Goal: Transaction & Acquisition: Purchase product/service

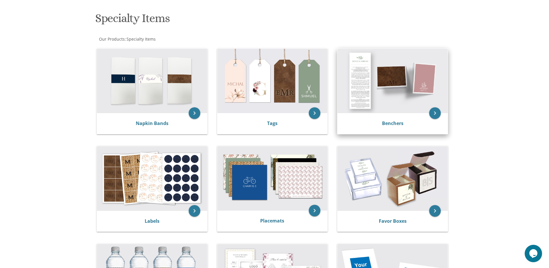
scroll to position [58, 0]
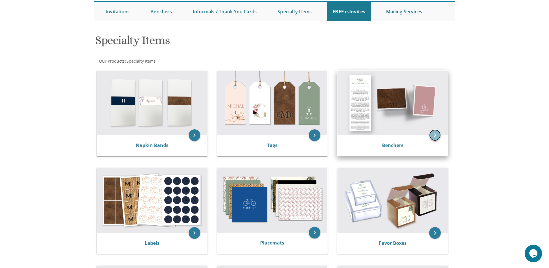
click at [438, 134] on icon "keyboard_arrow_right" at bounding box center [436, 135] width 12 height 12
click at [398, 98] on img at bounding box center [393, 103] width 110 height 64
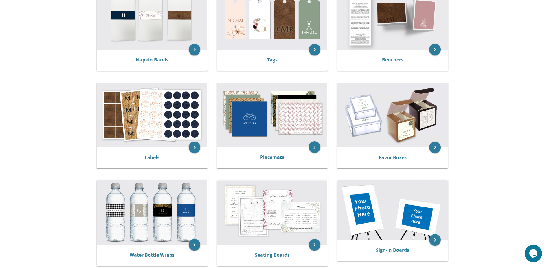
scroll to position [119, 0]
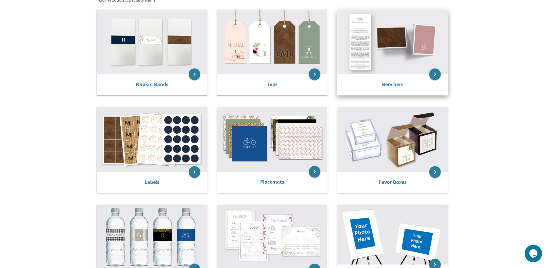
click at [441, 79] on div "Benchers" at bounding box center [393, 84] width 110 height 21
click at [417, 86] on div "Benchers" at bounding box center [393, 84] width 96 height 7
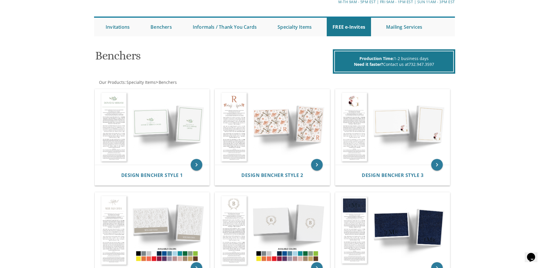
scroll to position [18, 0]
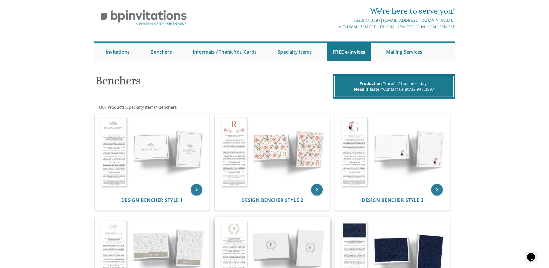
click at [257, 251] on img at bounding box center [272, 254] width 115 height 75
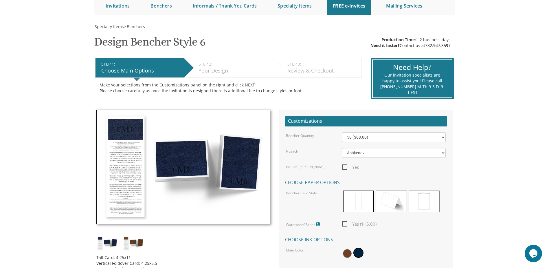
scroll to position [87, 0]
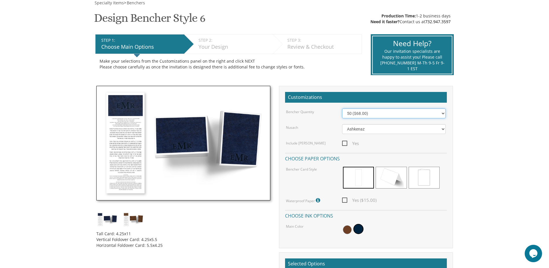
click at [364, 117] on select "50 ($68.00) 60 ($74.80) 70 ($81.60) 80 ($88.40) 90 ($95.20) 100 ($102.00) 125 (…" at bounding box center [394, 113] width 104 height 10
click at [377, 115] on select "50 ($68.00) 60 ($74.80) 70 ($81.60) 80 ($88.40) 90 ($95.20) 100 ($102.00) 125 (…" at bounding box center [394, 113] width 104 height 10
click at [510, 115] on body "My Cart {{shoppingcart.totalQuantityDisplay}} Total: {{shoppingcart.subtotal}} …" at bounding box center [274, 242] width 549 height 658
click at [396, 130] on select "Ashkenaz Edut Mizrach" at bounding box center [394, 129] width 104 height 10
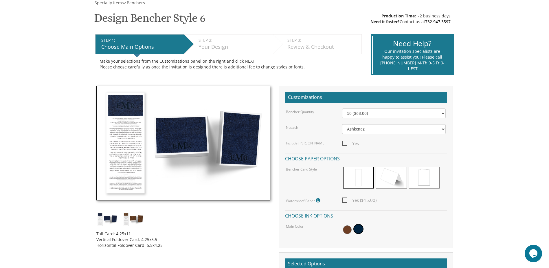
click at [465, 138] on body "My Cart {{shoppingcart.totalQuantityDisplay}} Total: {{shoppingcart.subtotal}} …" at bounding box center [274, 242] width 549 height 658
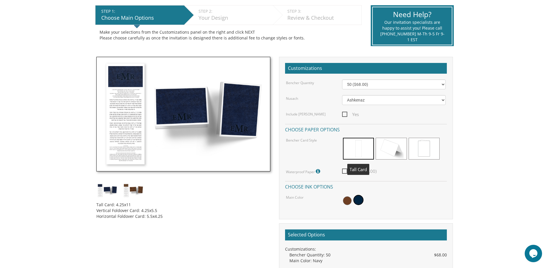
click at [351, 152] on span at bounding box center [358, 149] width 31 height 22
click at [392, 149] on span at bounding box center [391, 149] width 31 height 22
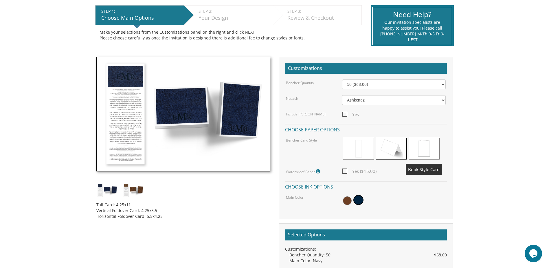
click at [435, 153] on span at bounding box center [424, 149] width 31 height 22
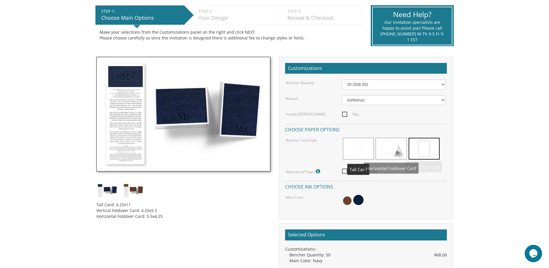
click at [358, 154] on span at bounding box center [358, 149] width 31 height 22
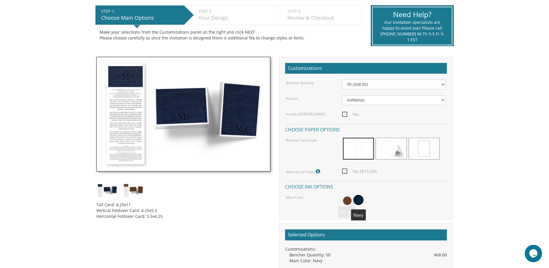
click at [361, 201] on span at bounding box center [359, 200] width 10 height 10
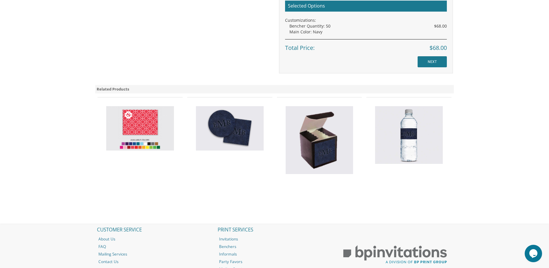
scroll to position [348, 0]
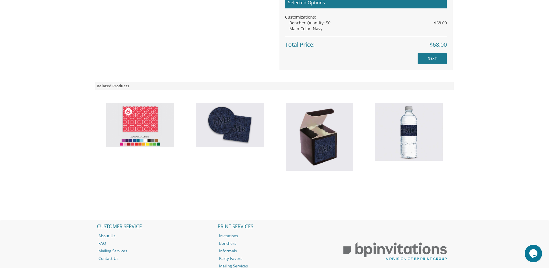
click at [238, 126] on img at bounding box center [230, 125] width 68 height 45
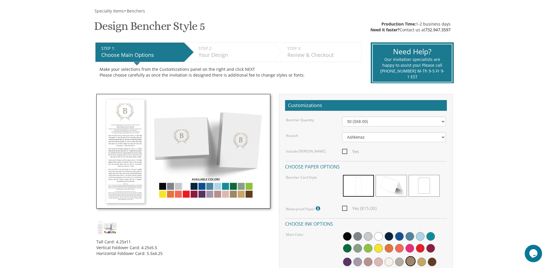
scroll to position [87, 0]
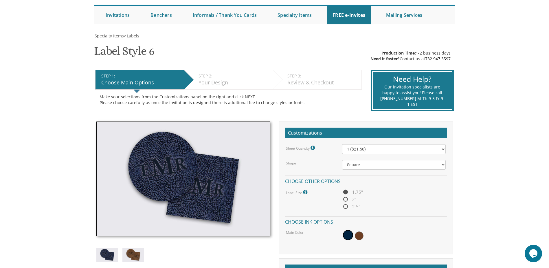
scroll to position [58, 0]
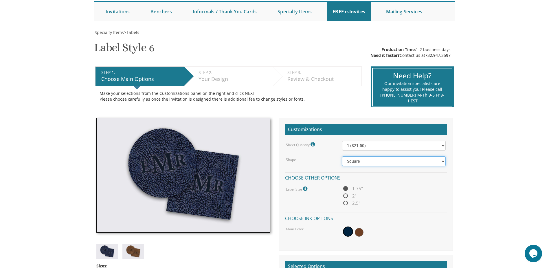
click at [415, 162] on select "Square Circle" at bounding box center [394, 161] width 104 height 10
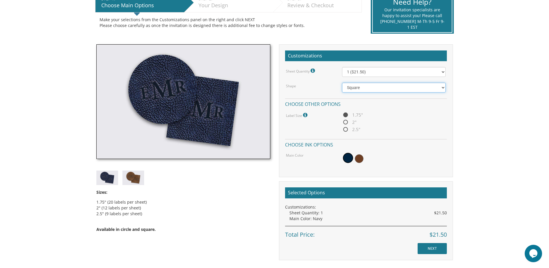
scroll to position [145, 0]
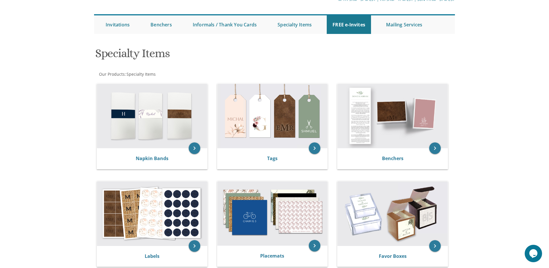
scroll to position [38, 0]
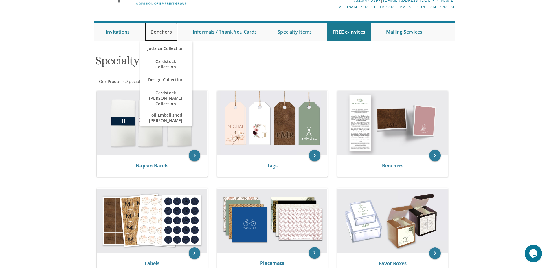
click at [164, 32] on link "Benchers" at bounding box center [161, 32] width 33 height 19
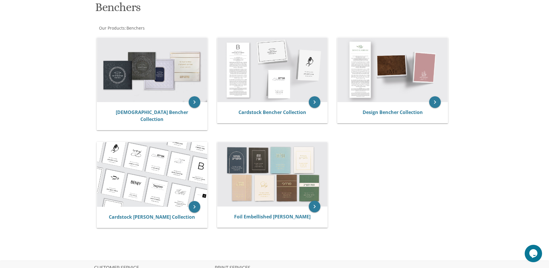
scroll to position [95, 0]
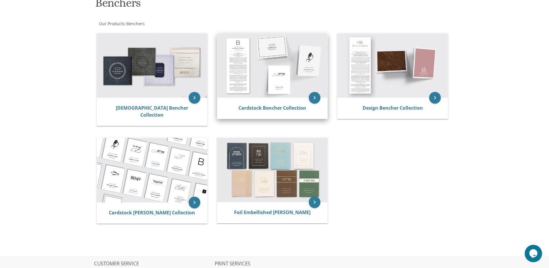
click at [271, 65] on img at bounding box center [273, 65] width 110 height 64
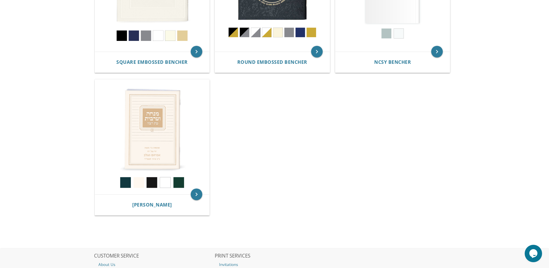
scroll to position [408, 0]
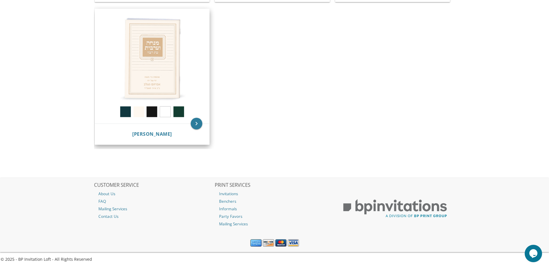
click at [143, 56] on img at bounding box center [152, 66] width 115 height 115
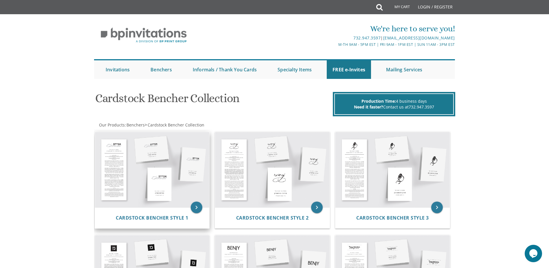
click at [149, 183] on img at bounding box center [152, 169] width 115 height 75
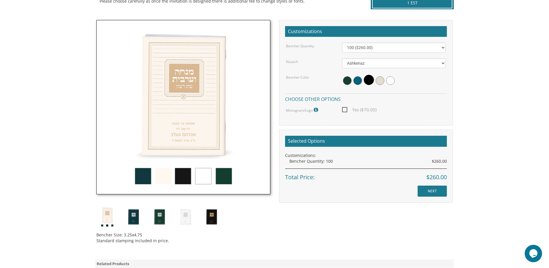
scroll to position [146, 0]
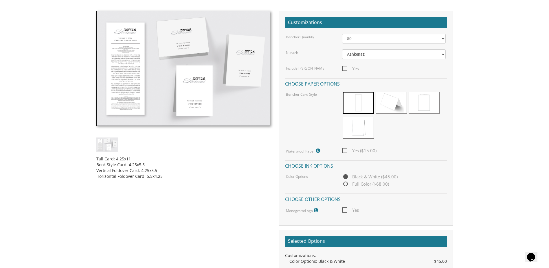
scroll to position [164, 0]
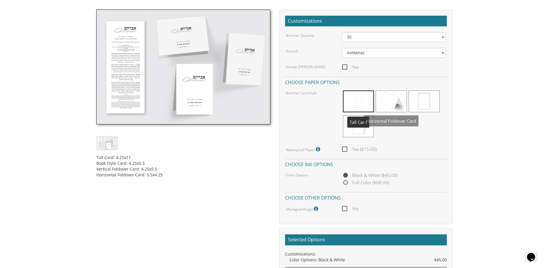
click at [355, 103] on span at bounding box center [358, 101] width 31 height 22
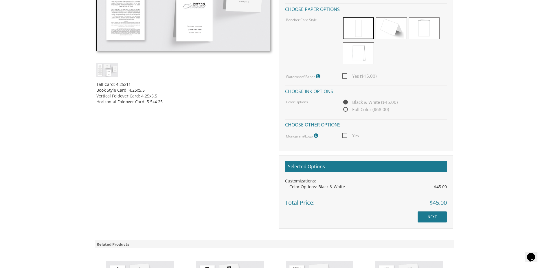
scroll to position [251, 0]
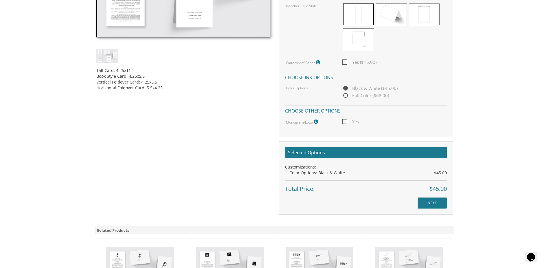
click at [347, 122] on span "Yes" at bounding box center [350, 121] width 17 height 7
click at [346, 122] on input "Yes" at bounding box center [344, 121] width 4 height 4
checkbox input "true"
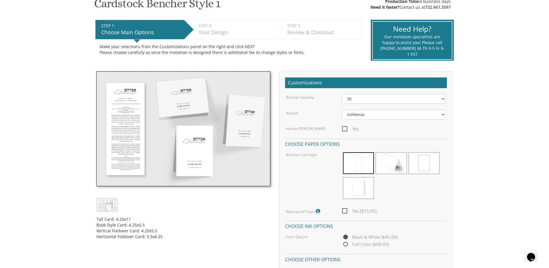
scroll to position [77, 0]
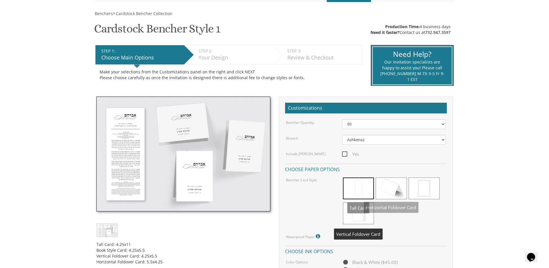
click at [352, 216] on span at bounding box center [358, 213] width 31 height 22
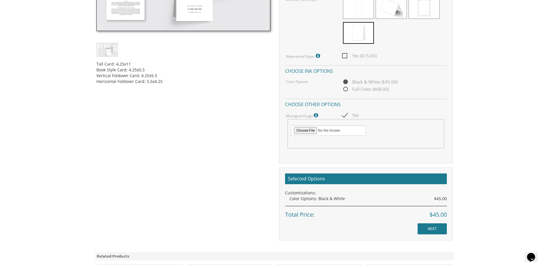
scroll to position [262, 0]
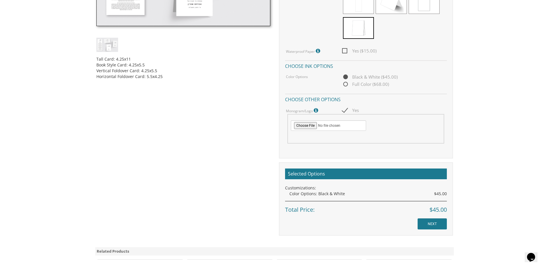
click at [350, 86] on span "Full Color ($68.00)" at bounding box center [365, 84] width 47 height 7
click at [346, 86] on input "Full Color ($68.00)" at bounding box center [344, 85] width 4 height 4
radio input "true"
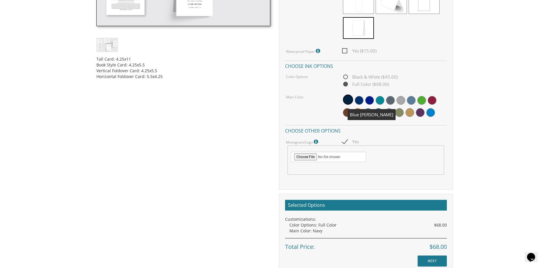
click at [360, 99] on span at bounding box center [359, 100] width 9 height 9
drag, startPoint x: 549, startPoint y: 156, endPoint x: 555, endPoint y: 134, distance: 22.4
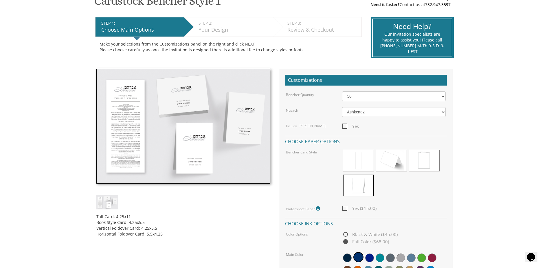
scroll to position [104, 0]
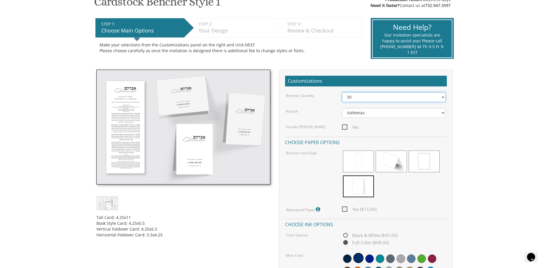
click at [422, 99] on select "50 60 70 80 90 100 125 150 175 200 225 250 275 300 325 350 375 400 425 450 475 …" at bounding box center [394, 97] width 104 height 10
select select "100"
click at [342, 92] on select "50 60 70 80 90 100 125 150 175 200 225 250 275 300 325 350 375 400 425 450 475 …" at bounding box center [394, 97] width 104 height 10
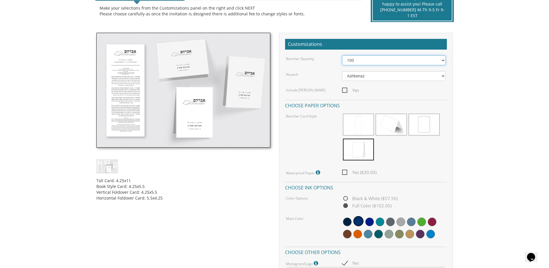
scroll to position [153, 0]
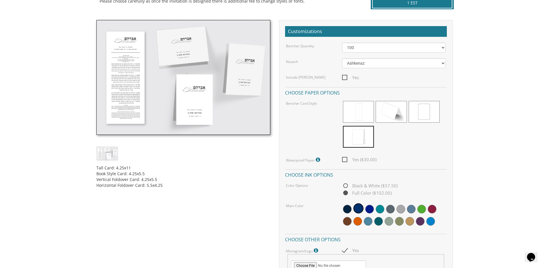
click at [370, 186] on span "Black & White ($57.50)" at bounding box center [370, 185] width 56 height 7
click at [346, 186] on input "Black & White ($57.50)" at bounding box center [344, 186] width 4 height 4
radio input "true"
